Goal: Information Seeking & Learning: Learn about a topic

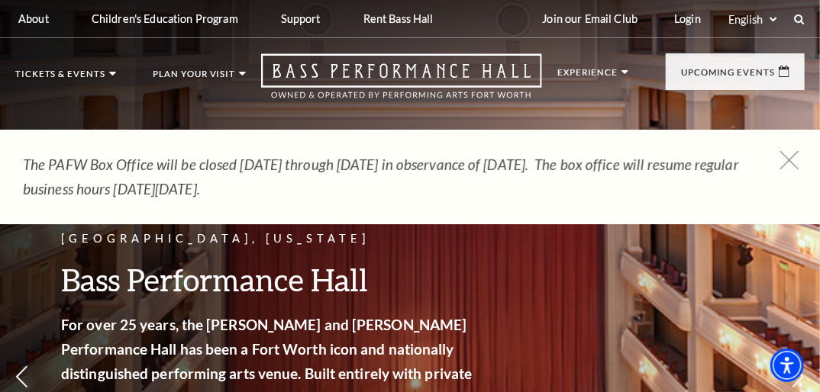
click at [788, 156] on icon at bounding box center [789, 160] width 19 height 19
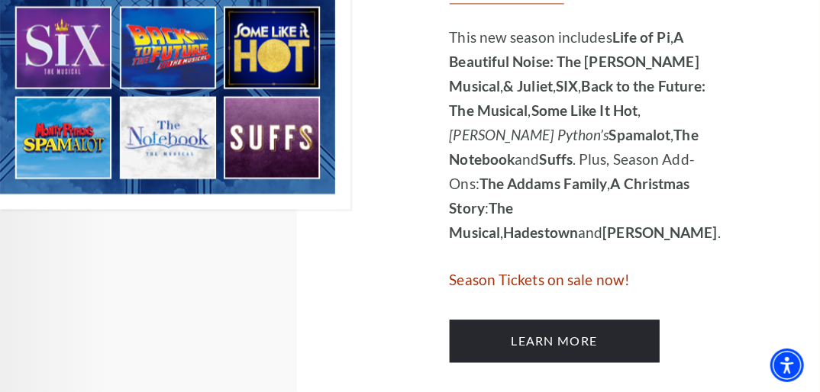
scroll to position [1160, 0]
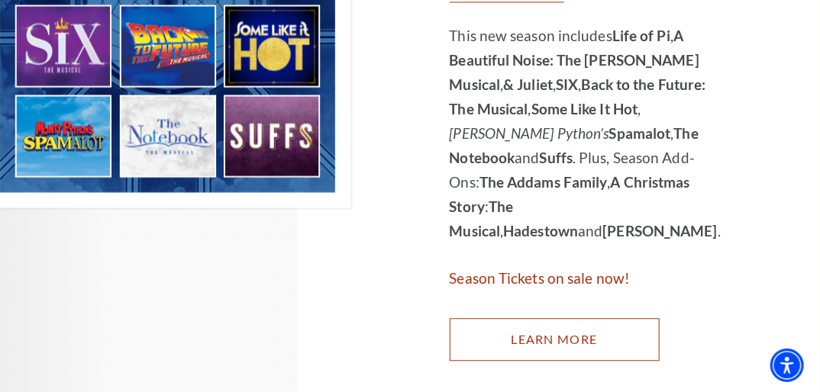
click at [540, 318] on link "Learn More" at bounding box center [555, 339] width 210 height 43
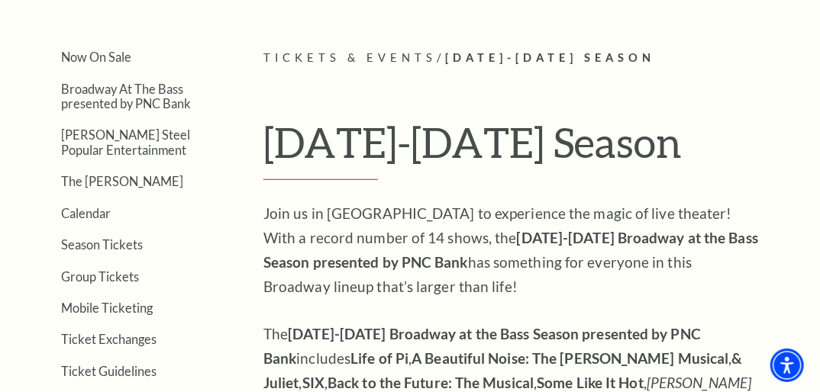
scroll to position [366, 0]
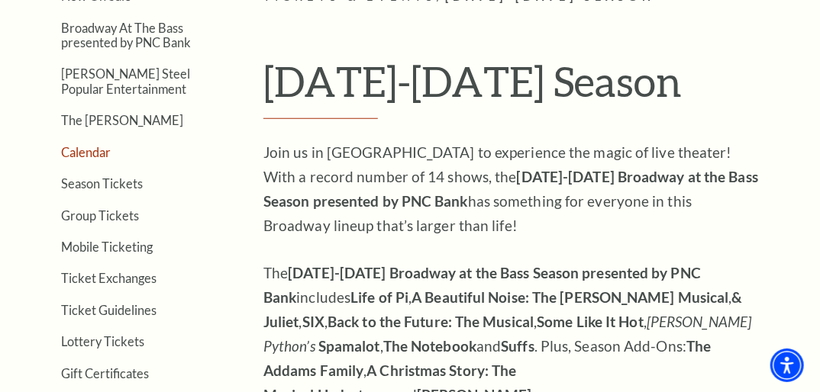
click at [78, 154] on link "Calendar" at bounding box center [86, 152] width 50 height 15
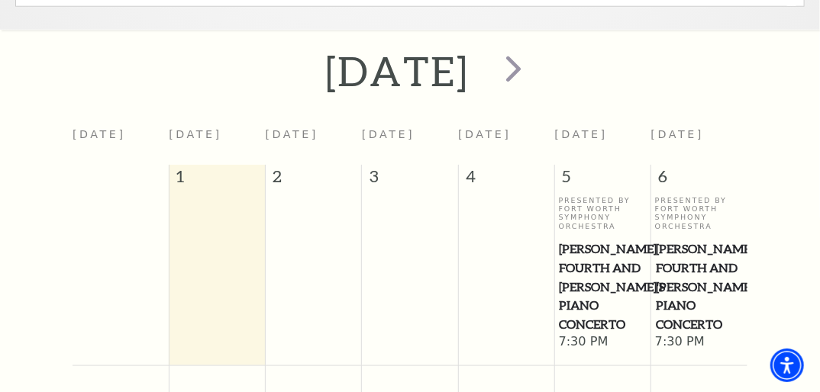
scroll to position [556, 0]
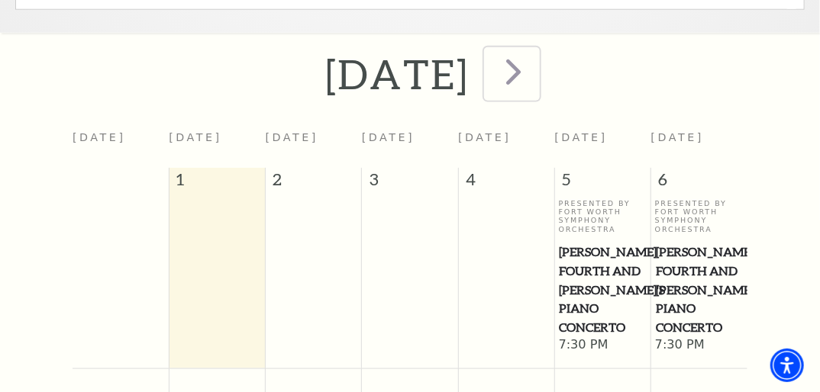
click at [535, 77] on span "next" at bounding box center [514, 72] width 44 height 44
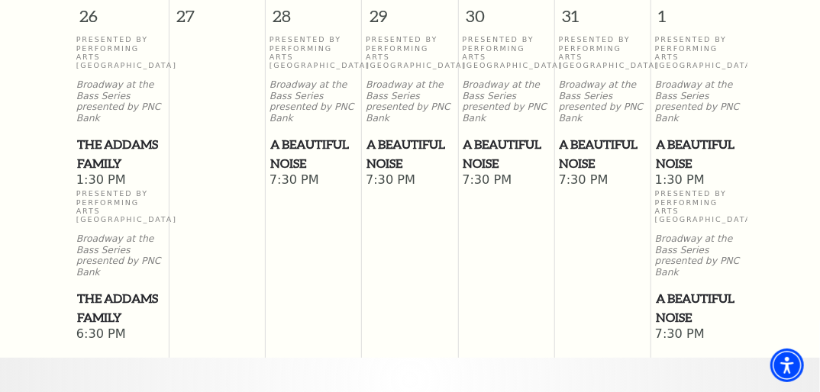
scroll to position [1838, 0]
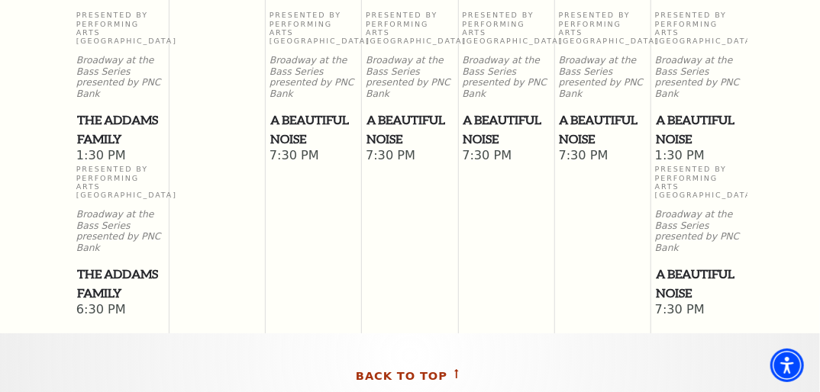
click at [451, 369] on icon at bounding box center [456, 373] width 15 height 9
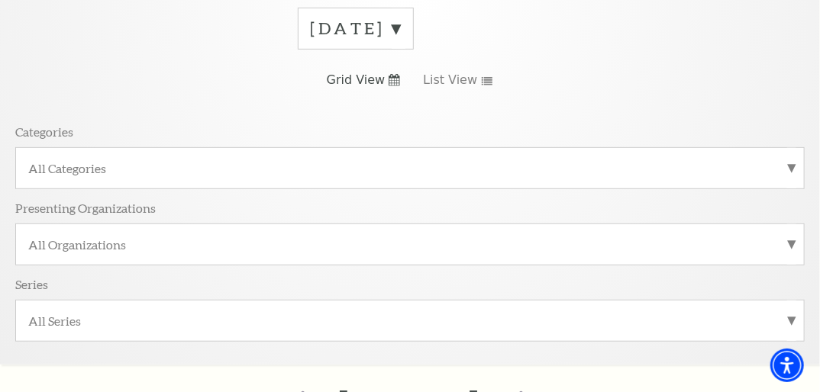
scroll to position [128, 0]
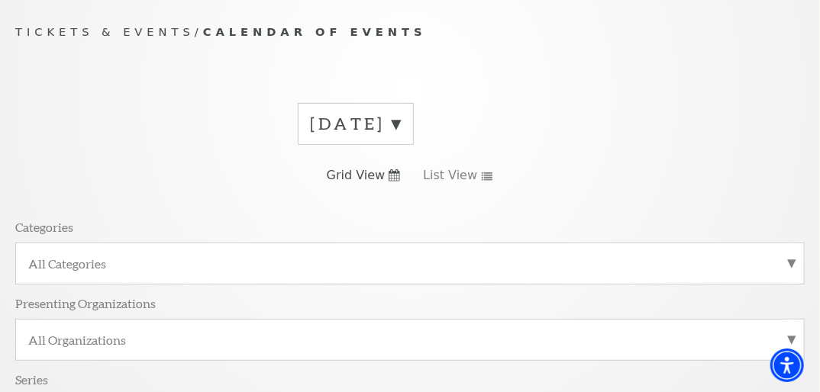
click at [414, 135] on div "October 2025" at bounding box center [356, 124] width 116 height 42
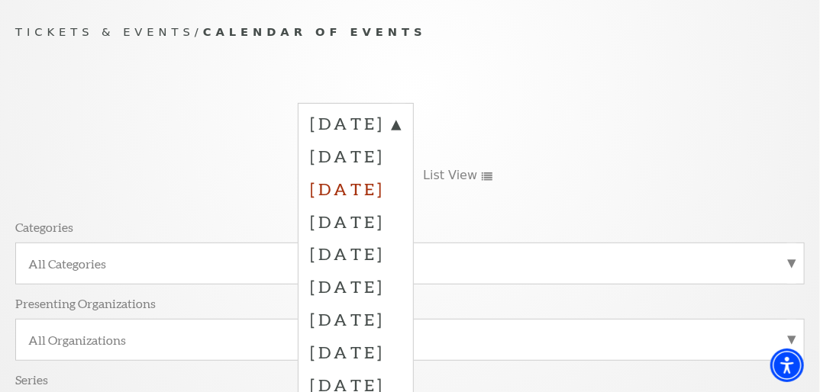
click at [401, 186] on label "November 2025" at bounding box center [356, 189] width 90 height 33
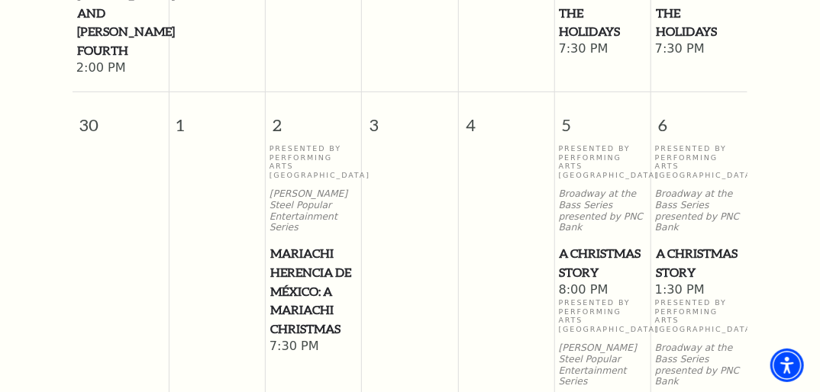
scroll to position [2265, 0]
